Goal: Task Accomplishment & Management: Use online tool/utility

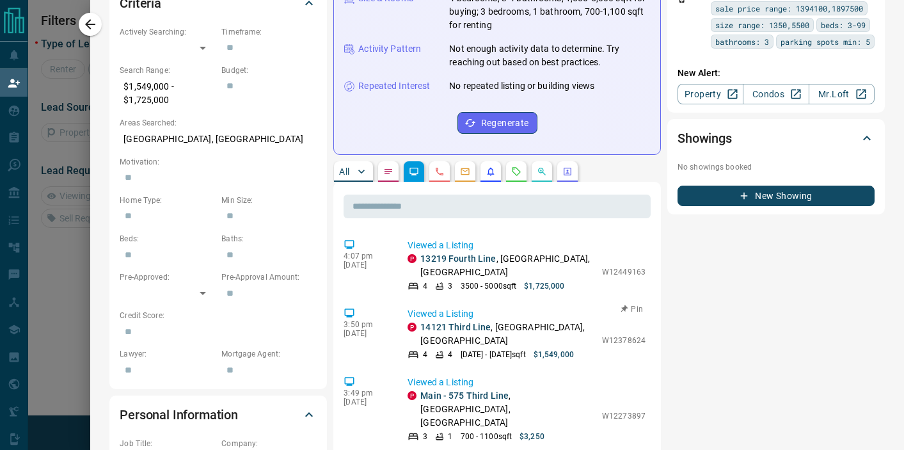
scroll to position [414, 0]
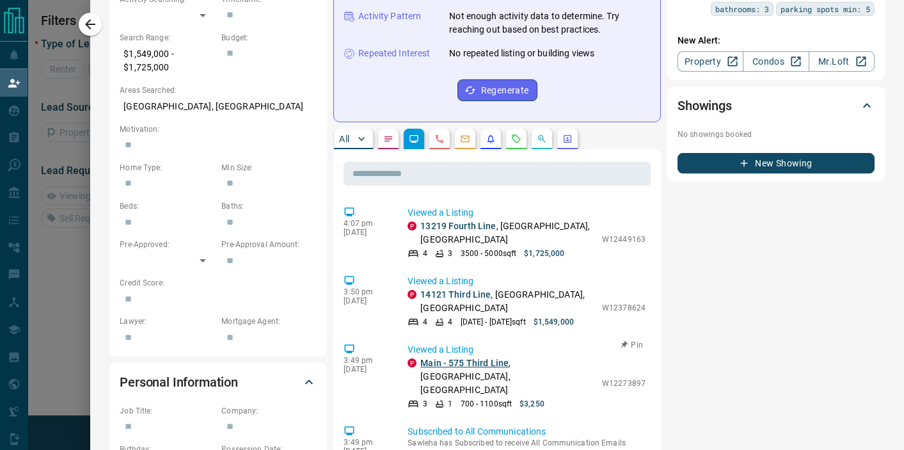
click at [434, 357] on link "Main - 575 Third Line" at bounding box center [464, 362] width 88 height 10
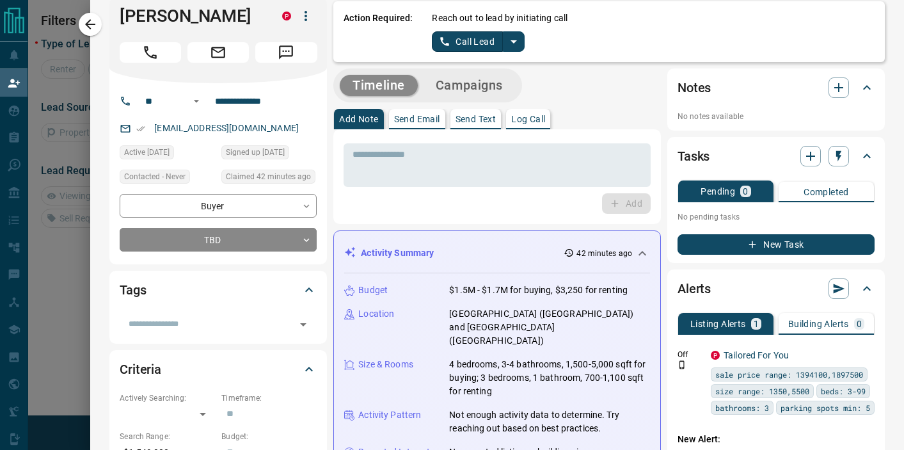
scroll to position [0, 0]
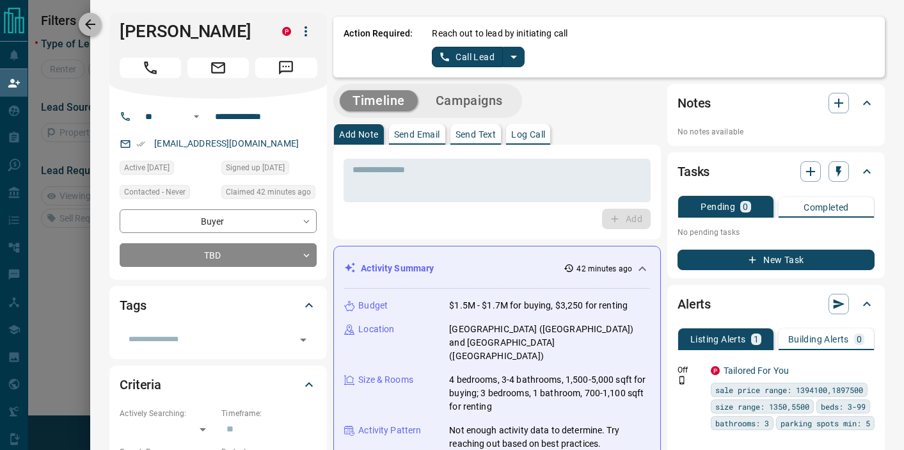
click at [95, 28] on icon "button" at bounding box center [89, 24] width 15 height 15
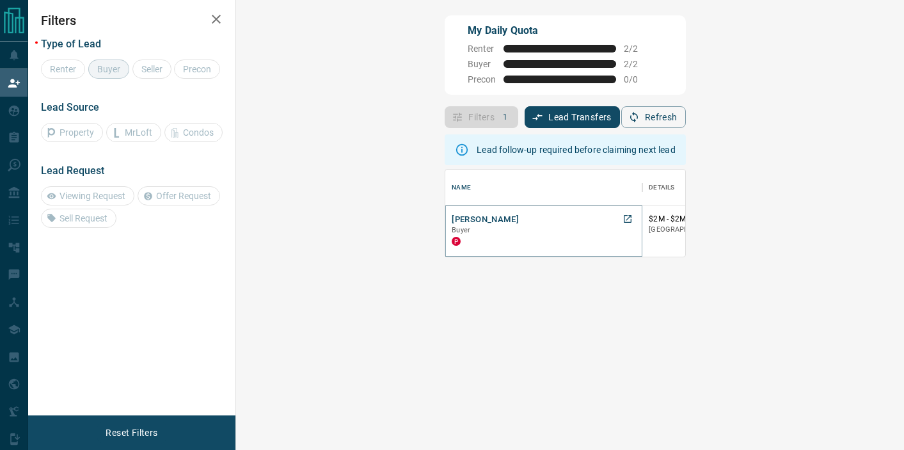
click at [451, 224] on button "[PERSON_NAME]" at bounding box center [484, 220] width 67 height 12
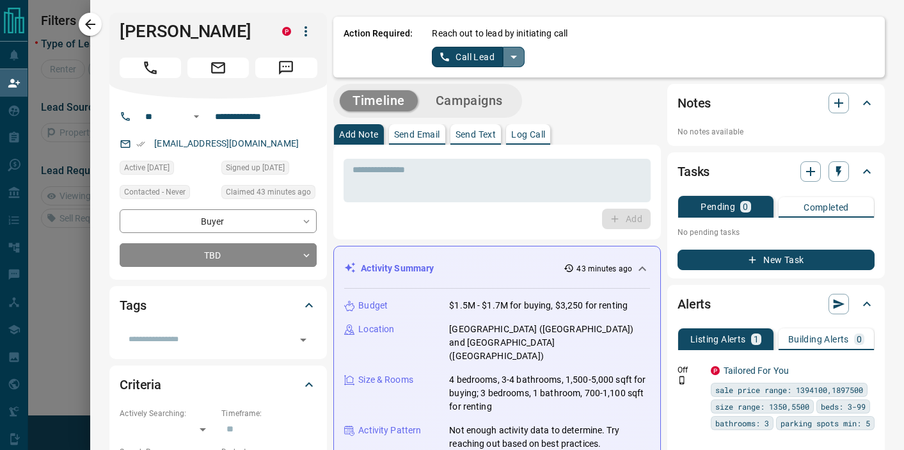
click at [510, 60] on icon "split button" at bounding box center [513, 56] width 15 height 15
click at [463, 99] on li "Log Manual Call" at bounding box center [478, 100] width 78 height 19
click at [469, 54] on button "Log Manual Call" at bounding box center [474, 57] width 84 height 20
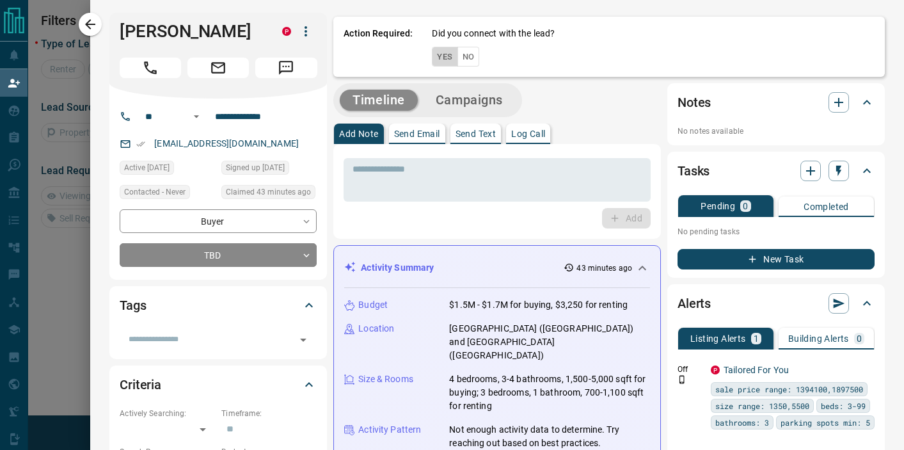
click at [444, 56] on button "Yes" at bounding box center [445, 57] width 26 height 20
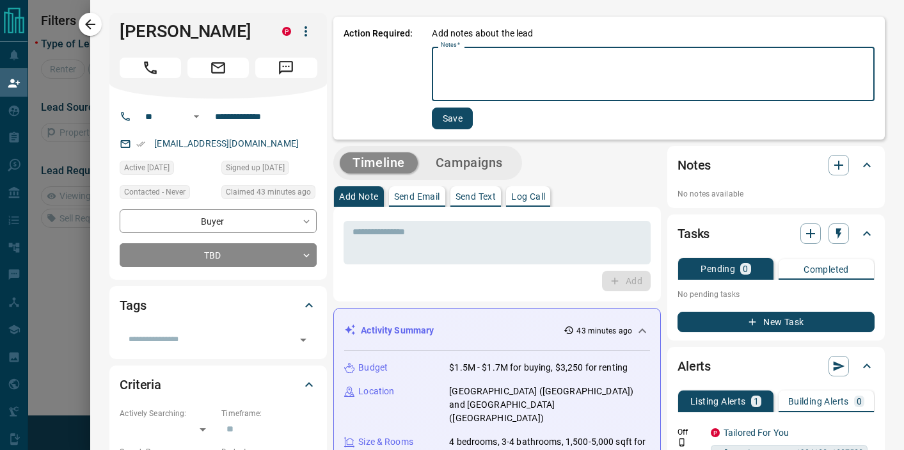
click at [444, 56] on textarea "Notes   *" at bounding box center [653, 73] width 425 height 43
type textarea "**********"
click at [451, 120] on button "Save" at bounding box center [450, 118] width 41 height 22
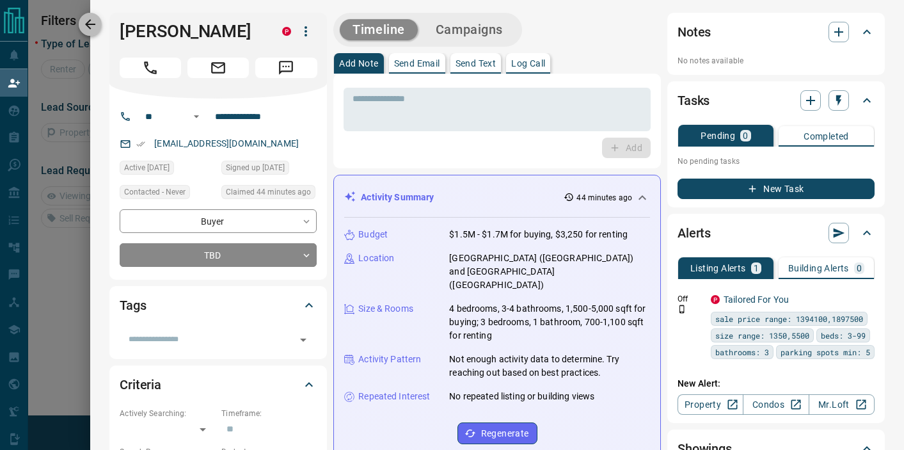
click at [89, 26] on icon "button" at bounding box center [89, 24] width 15 height 15
